Goal: Check status

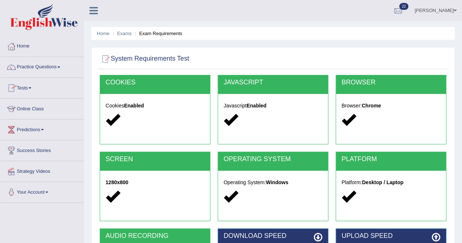
click at [30, 85] on link "Tests" at bounding box center [41, 87] width 83 height 18
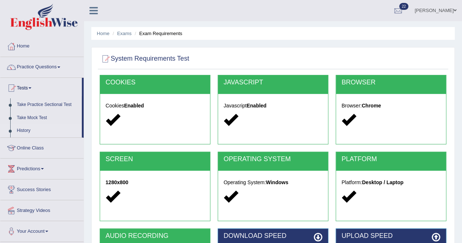
click at [28, 126] on link "History" at bounding box center [48, 130] width 68 height 13
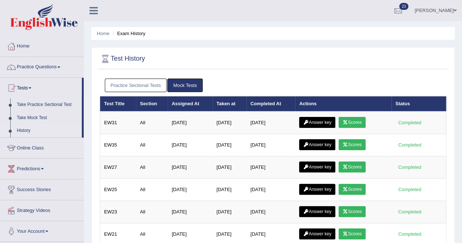
click at [355, 121] on link "Scores" at bounding box center [352, 122] width 27 height 11
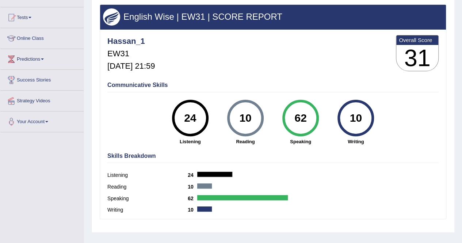
scroll to position [37, 0]
